Goal: Task Accomplishment & Management: Complete application form

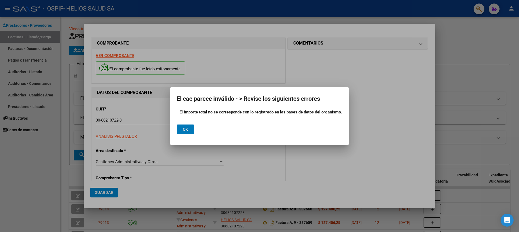
click at [188, 130] on button "Ok" at bounding box center [185, 130] width 17 height 10
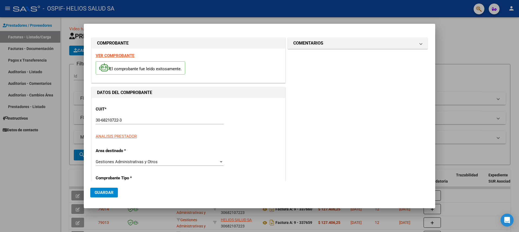
click at [111, 191] on span "Guardar" at bounding box center [104, 192] width 19 height 5
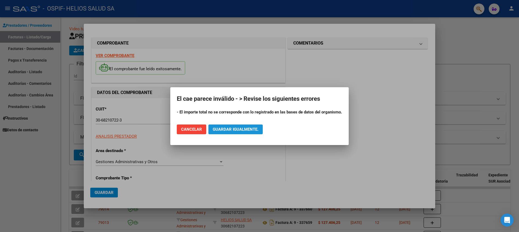
click at [220, 130] on span "Guardar igualmente." at bounding box center [236, 129] width 46 height 5
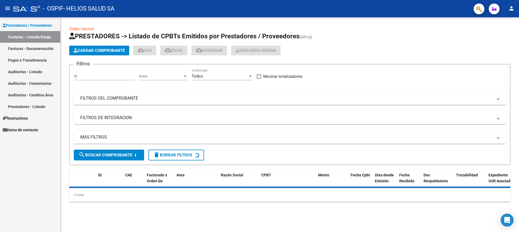
click at [100, 51] on span "Cargar Comprobante" at bounding box center [98, 50] width 51 height 5
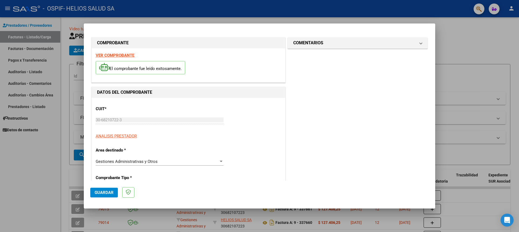
click at [104, 192] on span "Guardar" at bounding box center [104, 192] width 19 height 5
